Goal: Information Seeking & Learning: Learn about a topic

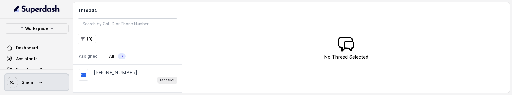
click at [47, 76] on link "SJ Sherin" at bounding box center [37, 82] width 64 height 16
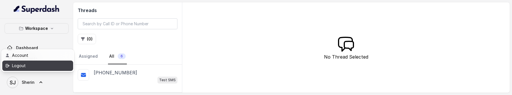
click at [50, 66] on div "Logout" at bounding box center [36, 65] width 49 height 7
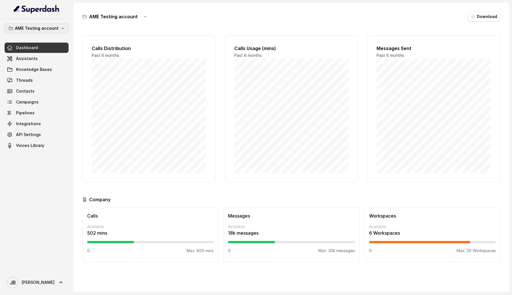
click at [59, 25] on button "AME Testing account" at bounding box center [37, 28] width 64 height 10
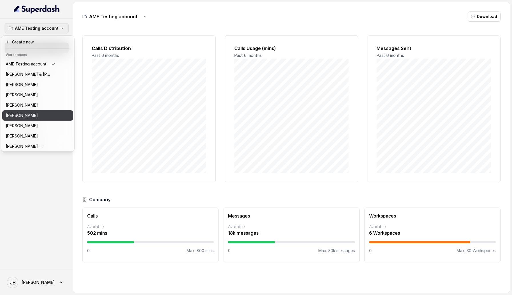
click at [53, 94] on div "[PERSON_NAME]" at bounding box center [31, 115] width 50 height 7
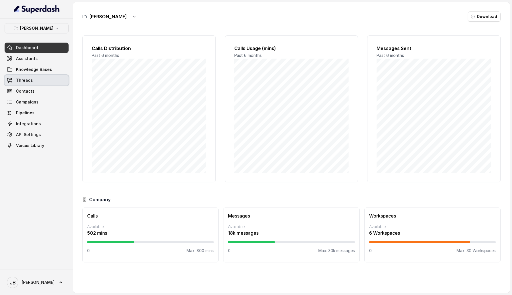
click at [42, 83] on link "Threads" at bounding box center [37, 80] width 64 height 10
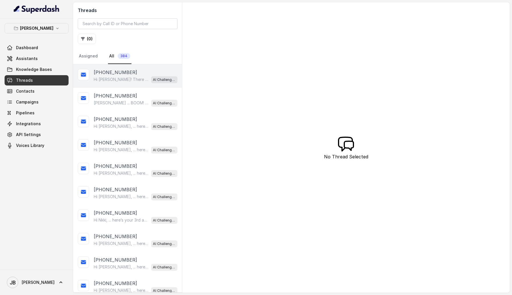
click at [137, 76] on div "Hi [PERSON_NAME]! There will be charging stations available at the venue, so yo…" at bounding box center [136, 79] width 84 height 7
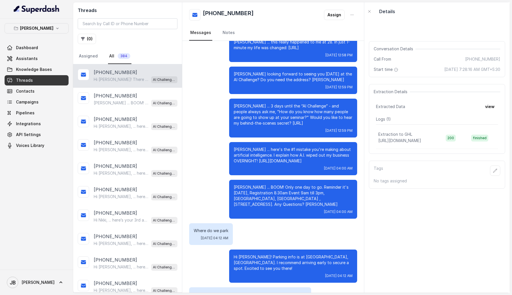
scroll to position [198, 0]
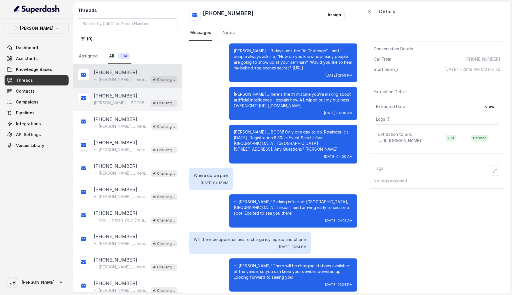
click at [122, 94] on p "Monique ... BOOM! Only one day to go. Reminder it's tomorrow, Registration 8:30…" at bounding box center [121, 103] width 55 height 6
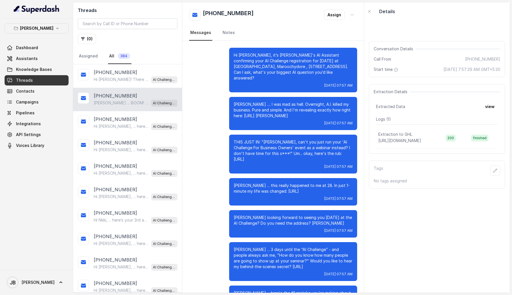
scroll to position [71, 0]
